Goal: Obtain resource: Download file/media

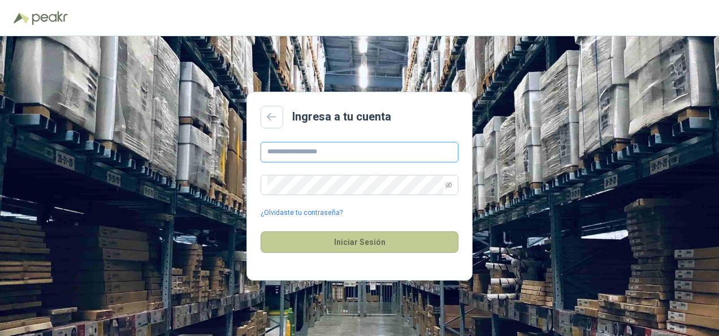
type input "**********"
click at [352, 241] on button "Iniciar Sesión" at bounding box center [359, 241] width 198 height 21
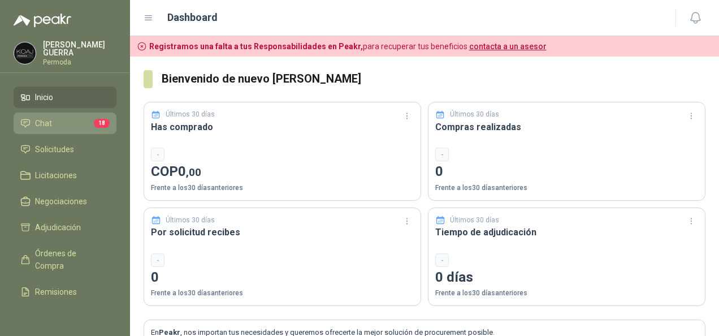
click at [54, 117] on li "Chat 18" at bounding box center [64, 123] width 89 height 12
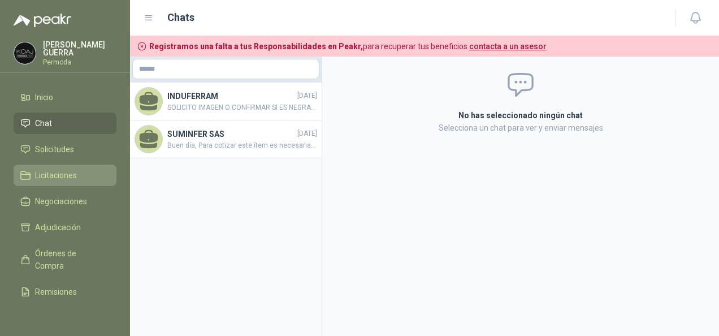
click at [38, 179] on link "Licitaciones" at bounding box center [65, 174] width 103 height 21
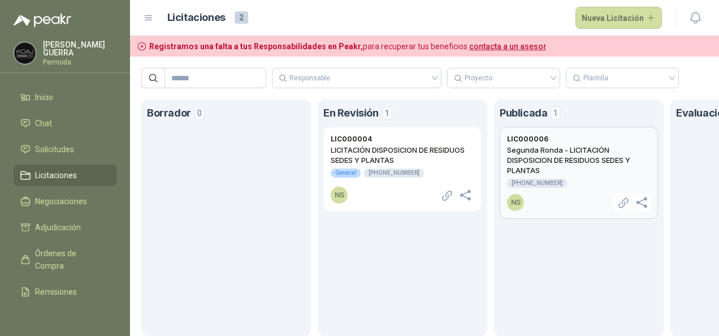
click at [589, 162] on h2 "Segunda Ronda - LICITACIÓN DISPOSICION DE RESIDUOS SEDES Y PLANTAS" at bounding box center [578, 160] width 143 height 31
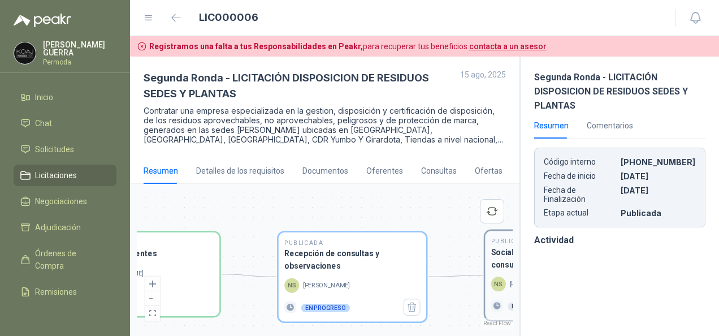
click at [498, 264] on h3 "Socialización de respuestas a consultas y observaciones" at bounding box center [559, 258] width 136 height 25
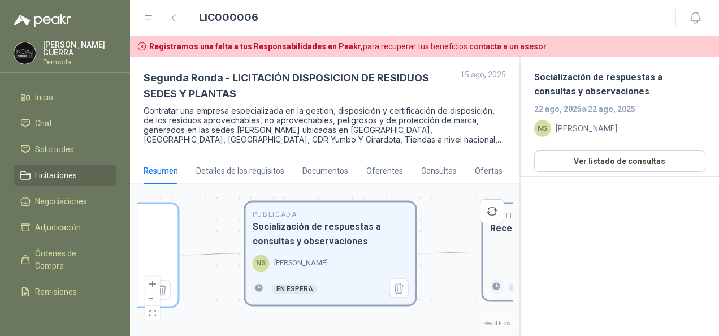
click at [506, 236] on div "Publicada Recepción de ofertas En espera" at bounding box center [567, 251] width 169 height 96
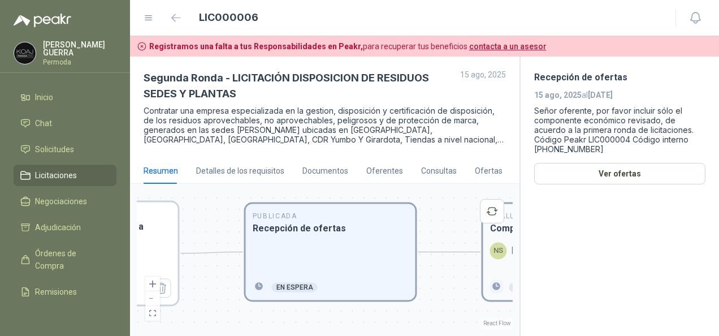
click at [506, 235] on div "Evaluación Comparativo de ofertas NS [PERSON_NAME] En espera" at bounding box center [567, 251] width 169 height 96
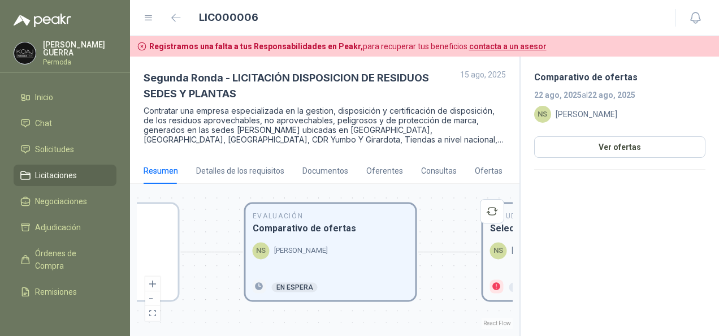
click at [503, 238] on div "Adjudicación Selección de oferta ganadora NS [PERSON_NAME] En espera" at bounding box center [567, 251] width 169 height 96
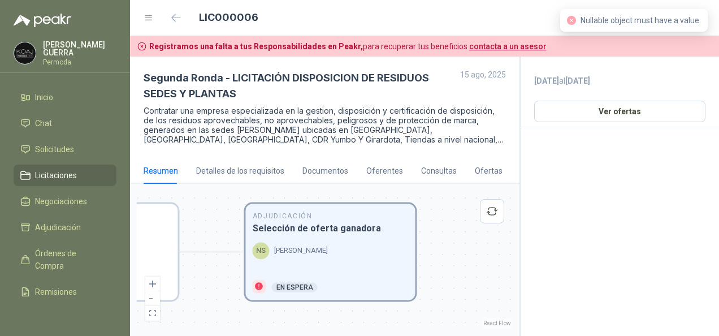
click at [275, 288] on div "En espera" at bounding box center [295, 287] width 46 height 10
click at [163, 258] on div "NS [PERSON_NAME]" at bounding box center [93, 250] width 156 height 17
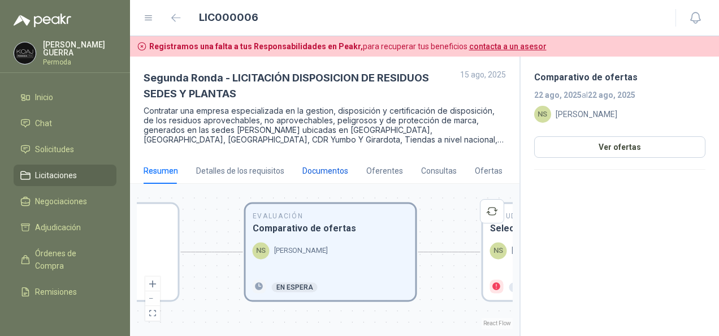
click at [304, 169] on div "Documentos" at bounding box center [325, 170] width 46 height 12
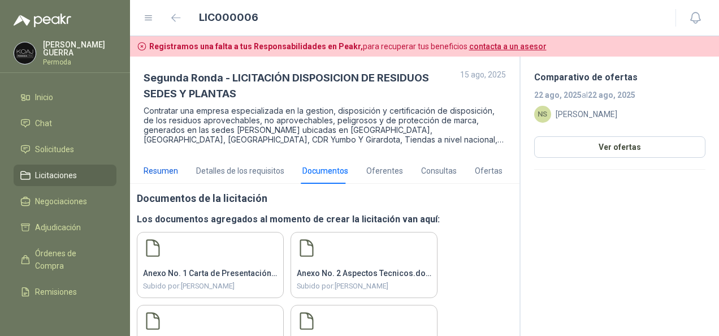
click at [162, 170] on div "Resumen" at bounding box center [160, 170] width 34 height 12
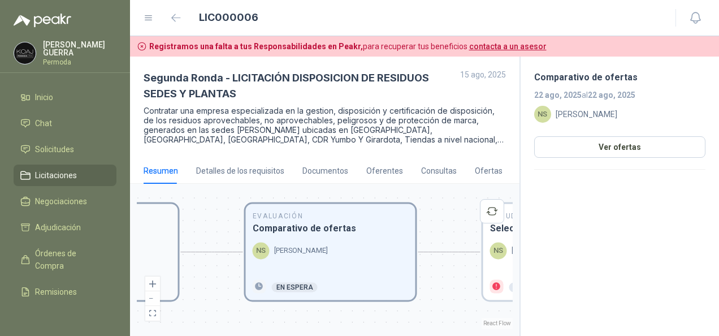
click at [159, 232] on h3 "Recepción de ofertas" at bounding box center [93, 228] width 156 height 14
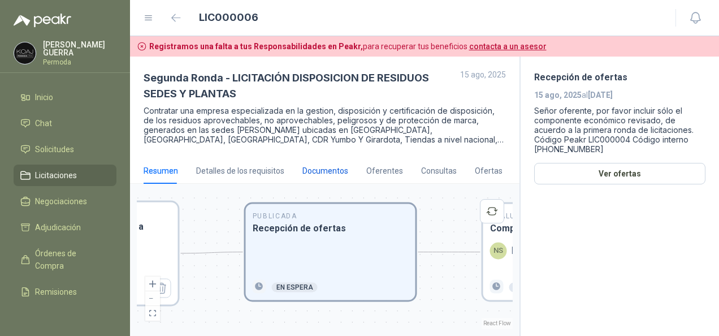
click at [314, 170] on div "Documentos" at bounding box center [325, 170] width 46 height 12
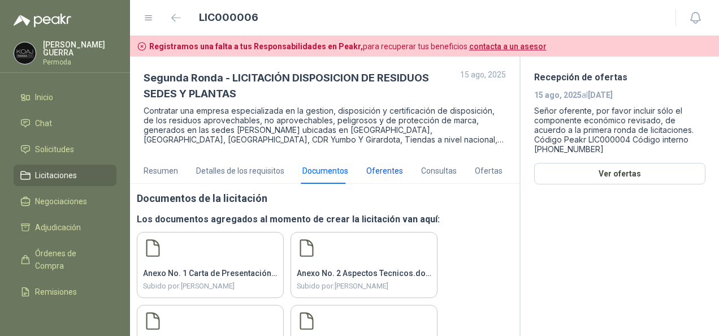
click at [375, 171] on div "Oferentes" at bounding box center [384, 170] width 37 height 12
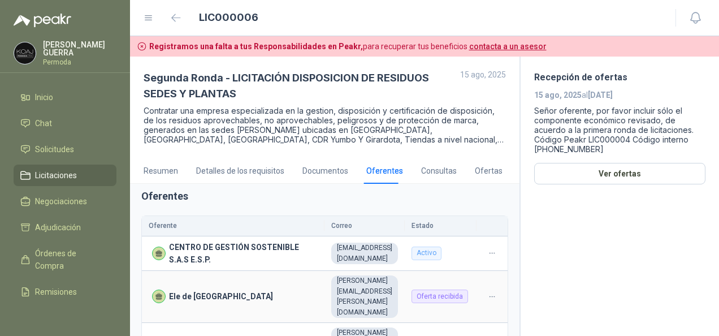
scroll to position [13, 0]
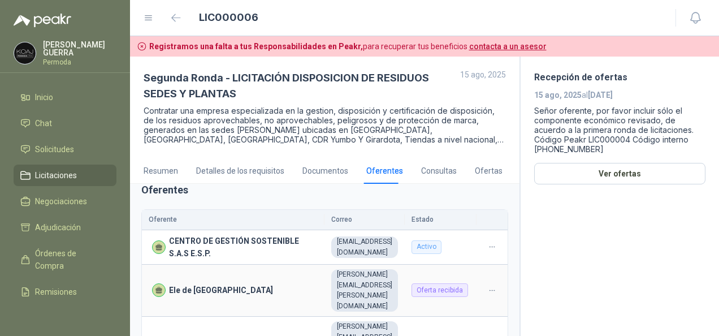
click at [483, 285] on div at bounding box center [492, 290] width 18 height 11
click at [485, 171] on div "Ofertas" at bounding box center [489, 170] width 28 height 12
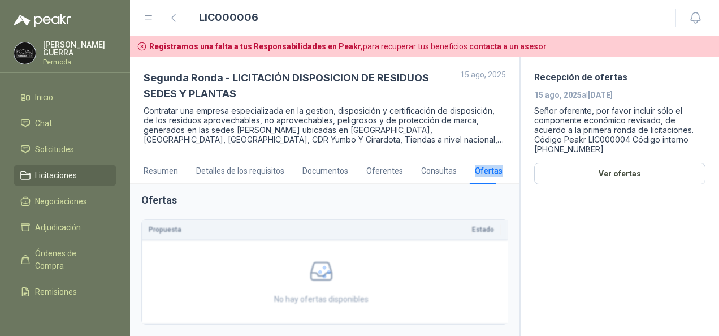
scroll to position [1, 0]
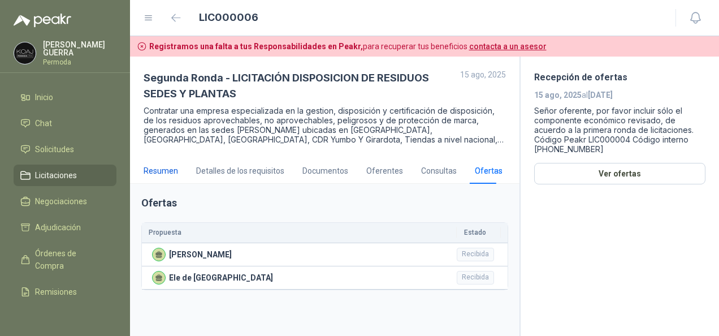
click at [166, 168] on div "Resumen" at bounding box center [160, 170] width 34 height 12
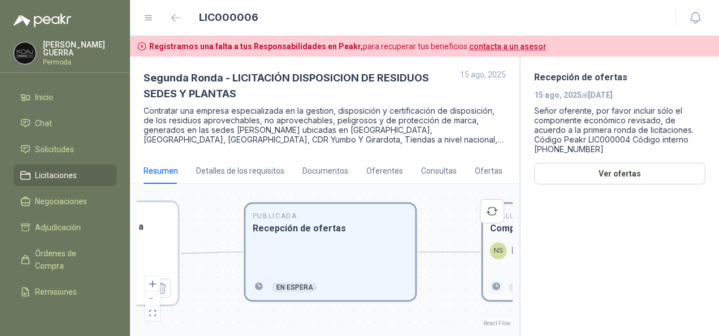
click at [501, 255] on p "NS" at bounding box center [498, 250] width 10 height 11
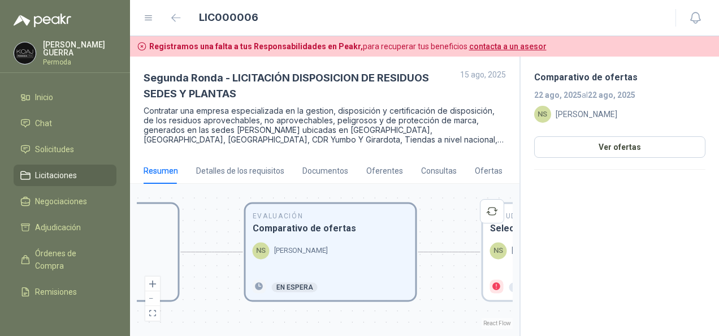
click at [162, 250] on div at bounding box center [93, 257] width 156 height 31
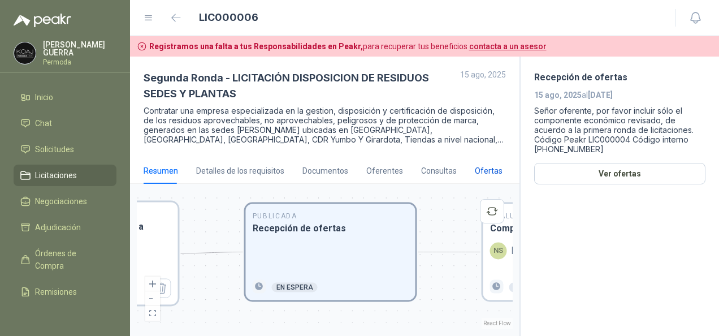
click at [487, 173] on div "Ofertas" at bounding box center [489, 170] width 28 height 12
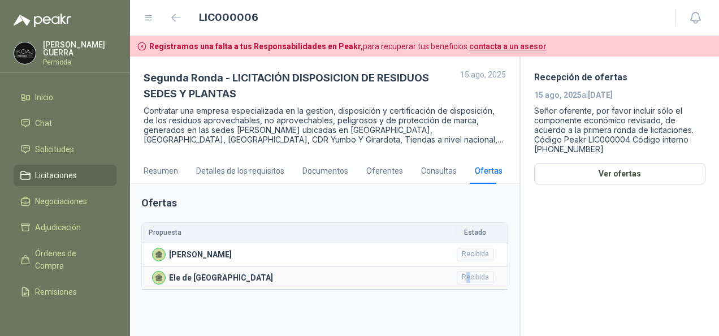
click at [469, 274] on div "Recibida" at bounding box center [474, 278] width 37 height 14
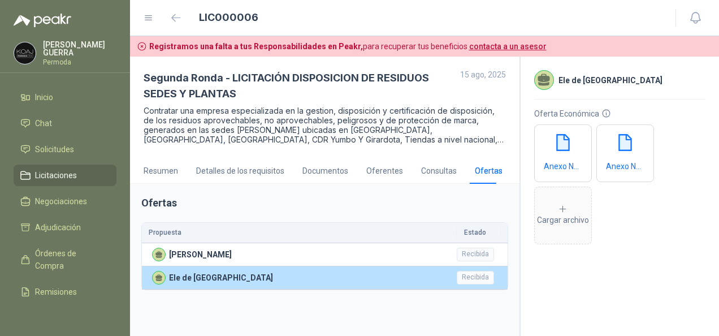
click at [202, 277] on p "Ele de [GEOGRAPHIC_DATA]" at bounding box center [221, 277] width 104 height 12
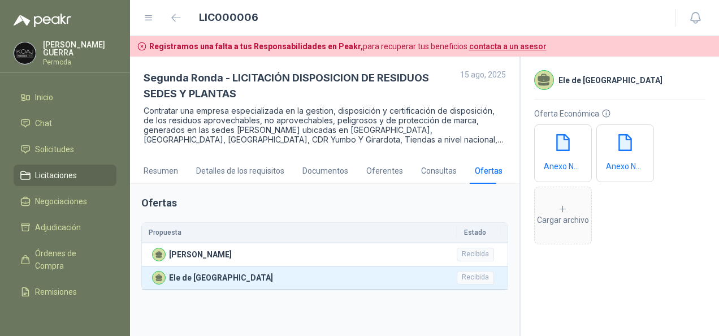
click at [52, 173] on span "Licitaciones" at bounding box center [56, 175] width 42 height 12
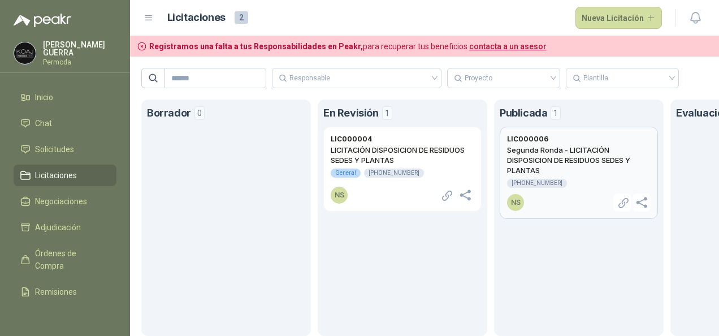
click at [567, 130] on link "LIC000006 Segunda Ronda - LICITACIÓN DISPOSICION DE RESIDUOS SEDES Y PLANTAS [P…" at bounding box center [578, 173] width 158 height 92
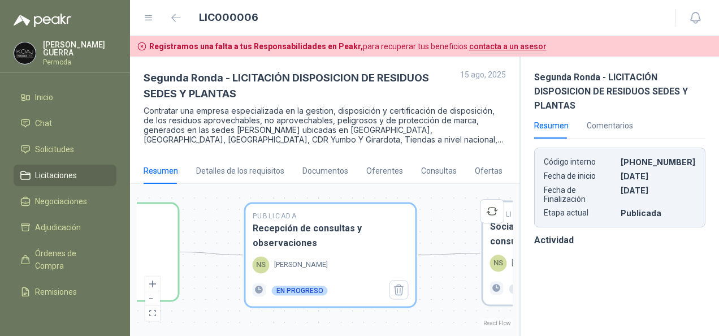
click at [498, 173] on div "Resumen Detalles de los requisitos Documentos Oferentes Consultas Ofertas" at bounding box center [324, 171] width 362 height 26
click at [493, 171] on div "Ofertas" at bounding box center [489, 170] width 28 height 12
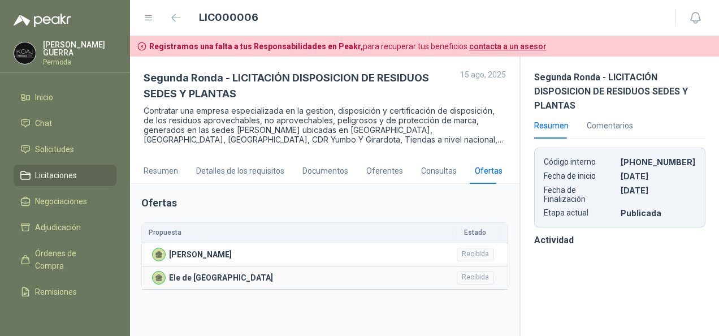
click at [461, 273] on div "Recibida" at bounding box center [474, 278] width 37 height 14
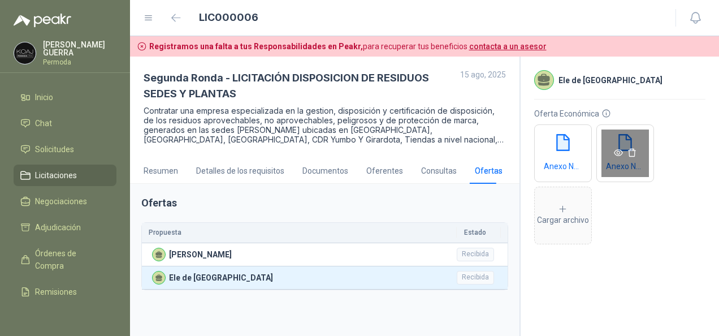
click at [616, 151] on icon "eye" at bounding box center [617, 152] width 9 height 7
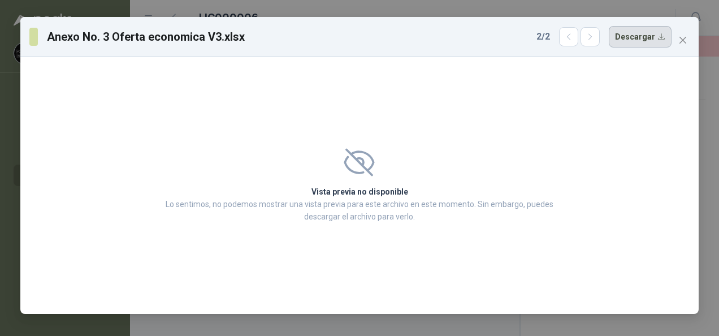
click at [639, 33] on button "Descargar" at bounding box center [639, 36] width 63 height 21
click at [679, 41] on icon "close" at bounding box center [682, 40] width 9 height 9
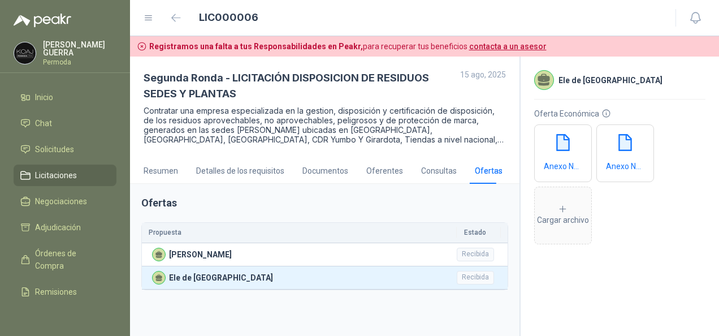
click at [39, 169] on span "Licitaciones" at bounding box center [56, 175] width 42 height 12
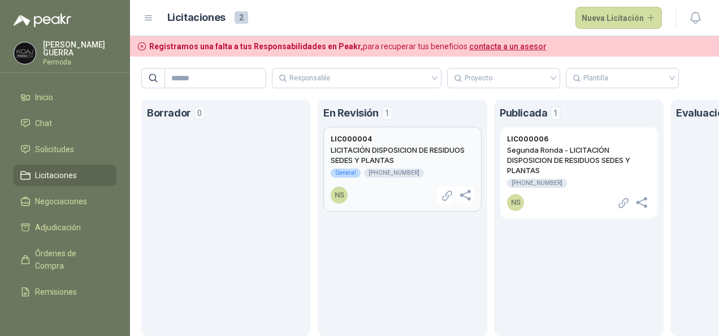
click at [389, 146] on h2 "LICITACIÓN DISPOSICION DE RESIDUOS SEDES Y PLANTAS" at bounding box center [401, 155] width 143 height 20
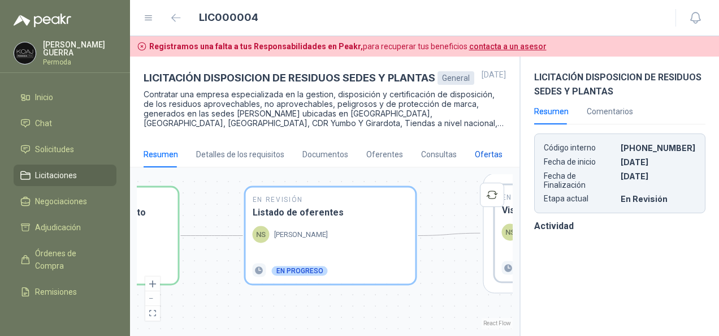
click at [487, 160] on div "Ofertas" at bounding box center [489, 154] width 28 height 12
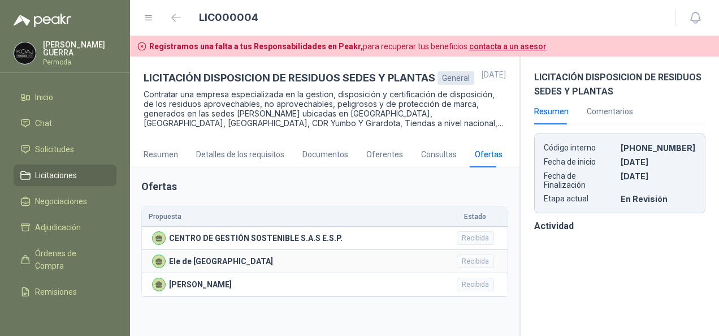
click at [471, 268] on div "Recibida" at bounding box center [474, 261] width 37 height 14
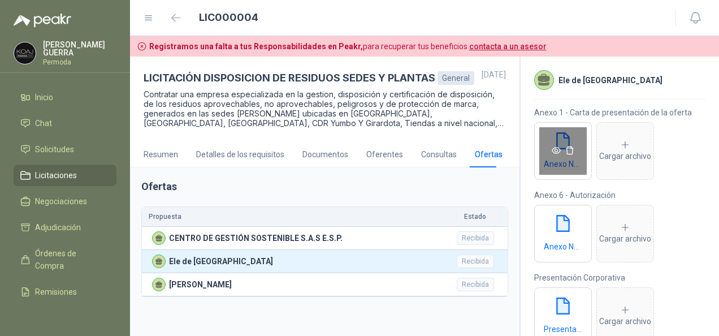
click at [554, 150] on icon "eye" at bounding box center [555, 150] width 9 height 7
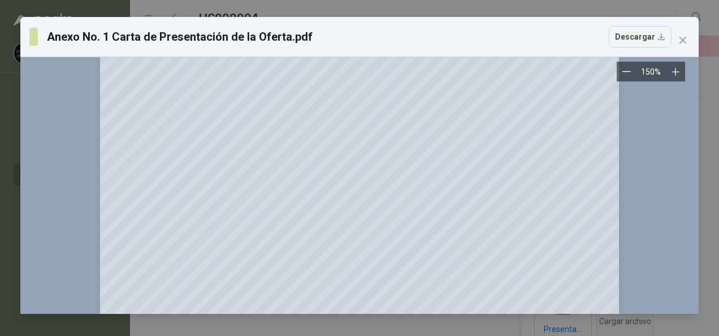
scroll to position [2473, 0]
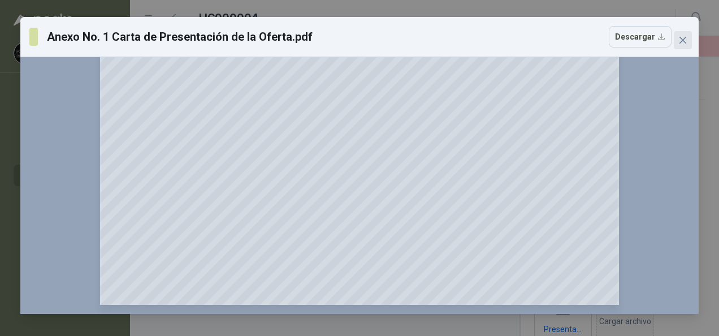
click at [678, 32] on button "Close" at bounding box center [682, 40] width 18 height 18
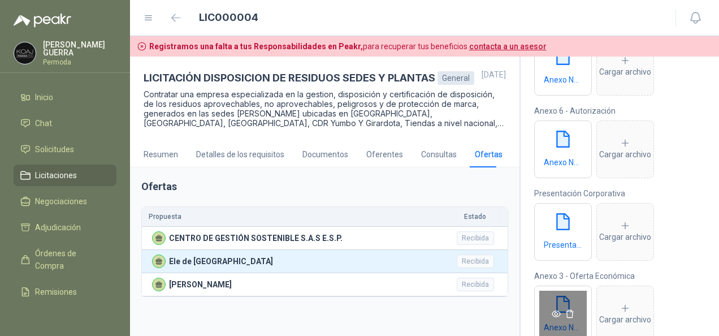
scroll to position [169, 0]
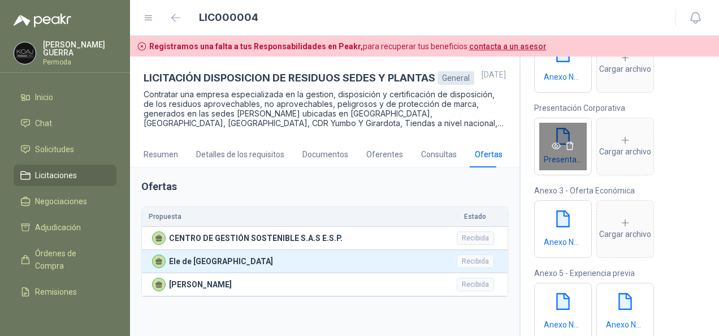
click at [551, 145] on icon "eye" at bounding box center [555, 145] width 9 height 9
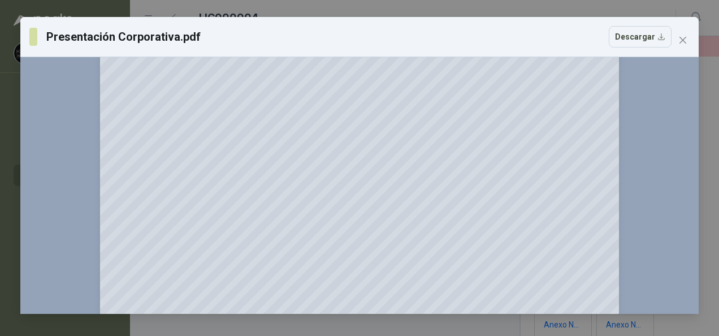
scroll to position [14800, 0]
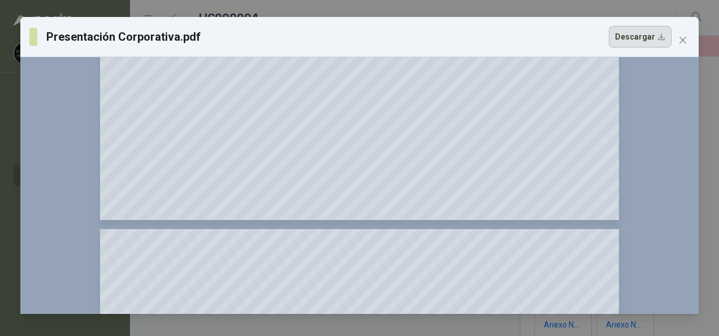
click at [643, 35] on button "Descargar" at bounding box center [639, 36] width 63 height 21
click at [677, 37] on span "Close" at bounding box center [682, 40] width 18 height 9
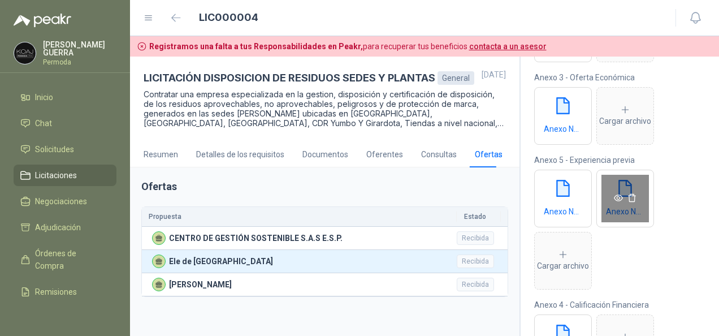
scroll to position [346, 0]
